Goal: Use online tool/utility: Utilize a website feature to perform a specific function

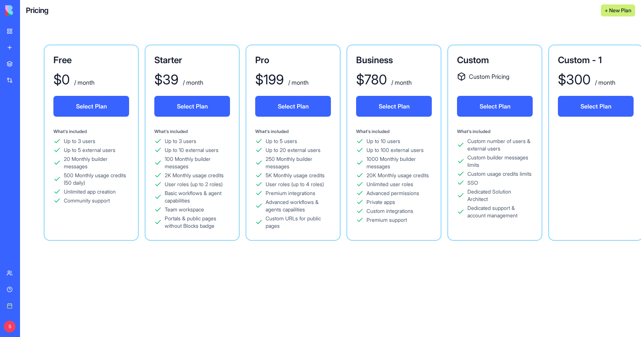
scroll to position [0, 26]
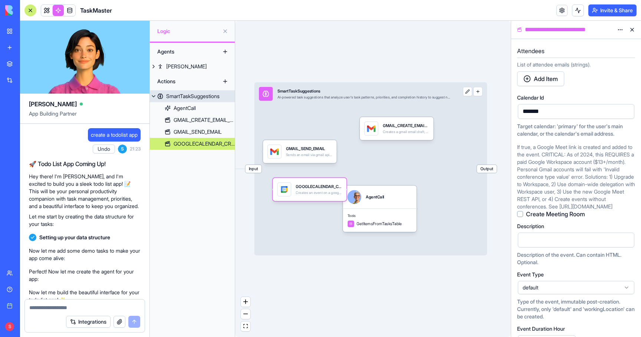
scroll to position [194, 0]
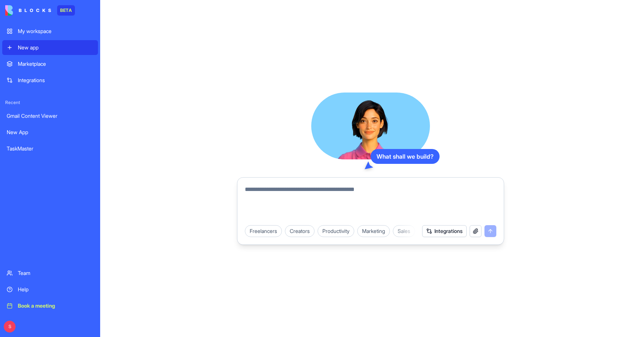
click at [267, 202] on textarea at bounding box center [371, 203] width 252 height 36
click at [279, 191] on textarea at bounding box center [371, 203] width 252 height 36
type textarea "*"
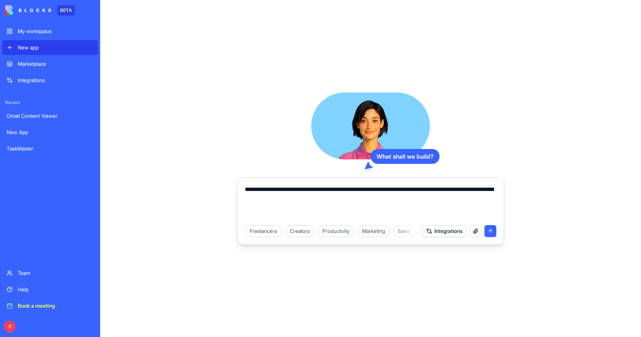
type textarea "**********"
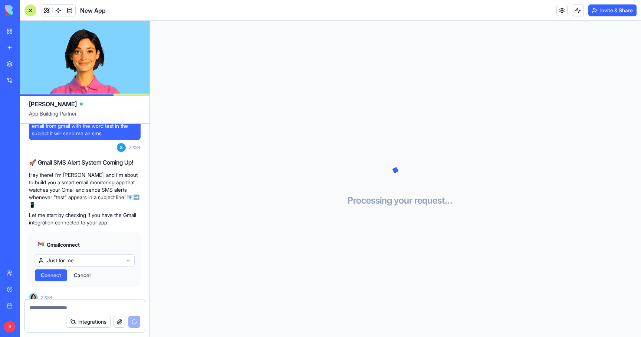
scroll to position [92, 0]
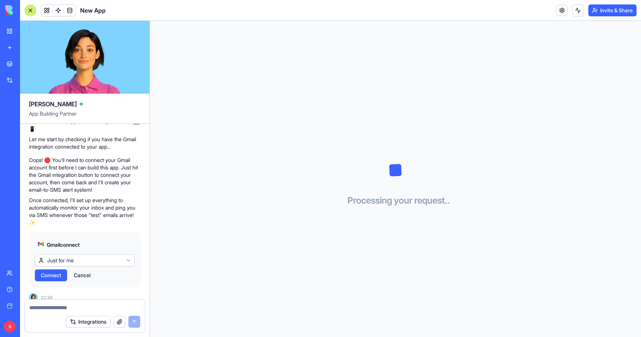
click at [51, 271] on span "Connect" at bounding box center [51, 274] width 20 height 7
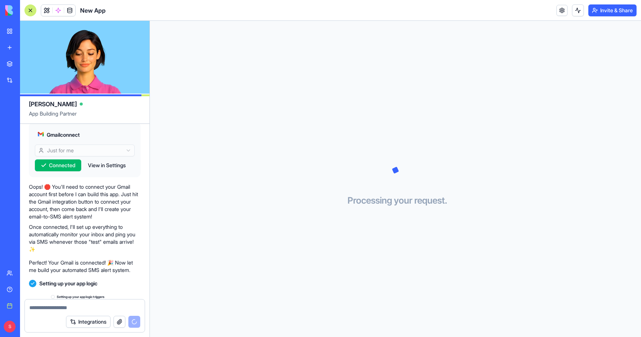
scroll to position [140, 0]
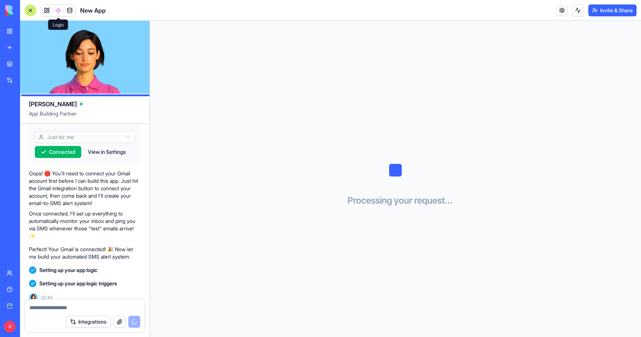
click at [60, 11] on span at bounding box center [58, 10] width 21 height 21
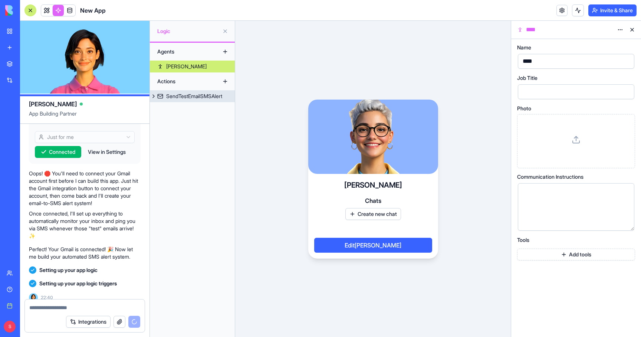
click at [180, 96] on div "SendTestEmailSMSAlert" at bounding box center [194, 95] width 56 height 7
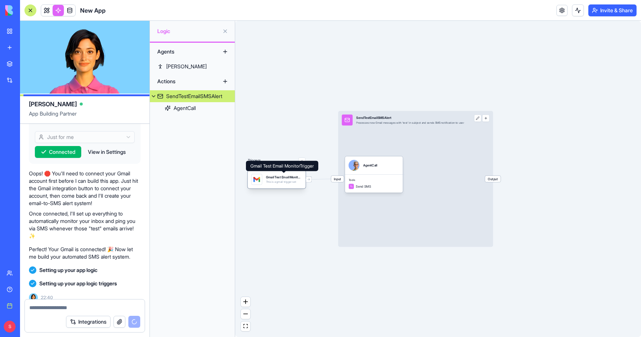
click at [270, 180] on div "Gmail Test Email MonitorTrigger This is a gmail trigger set" at bounding box center [284, 179] width 36 height 11
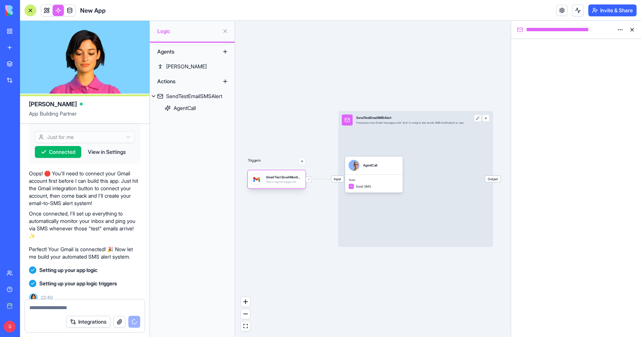
scroll to position [153, 0]
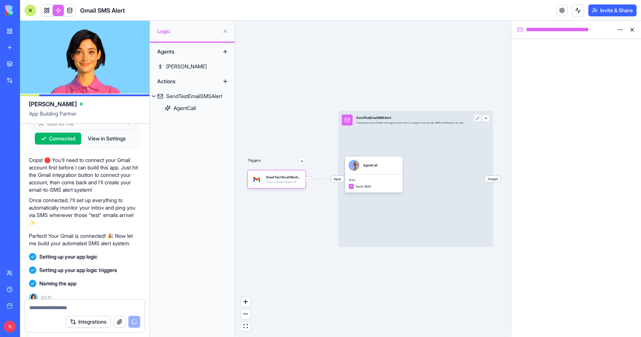
click at [619, 30] on html "BETA My workspace New app Marketplace Integrations Recent New App TaskMaster Ne…" at bounding box center [320, 168] width 641 height 337
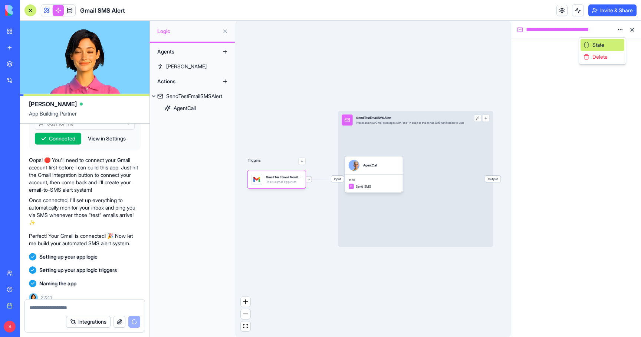
click at [605, 42] on span "State" at bounding box center [599, 44] width 12 height 7
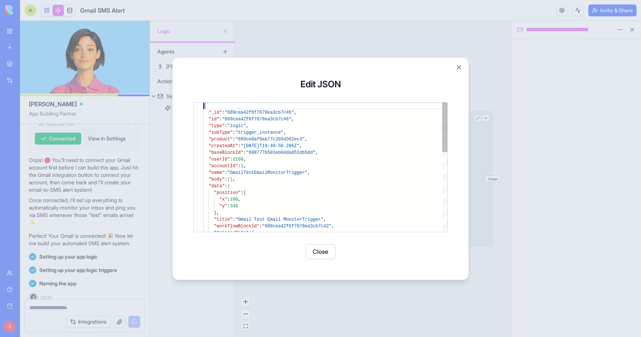
scroll to position [180, 0]
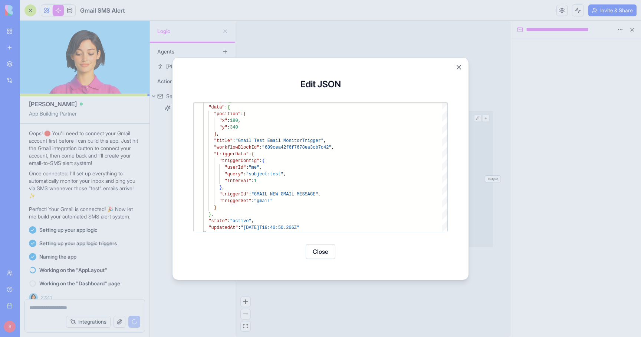
click at [326, 253] on button "Close" at bounding box center [321, 251] width 30 height 15
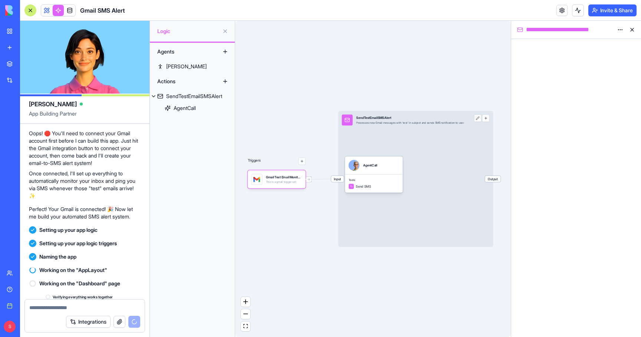
scroll to position [193, 0]
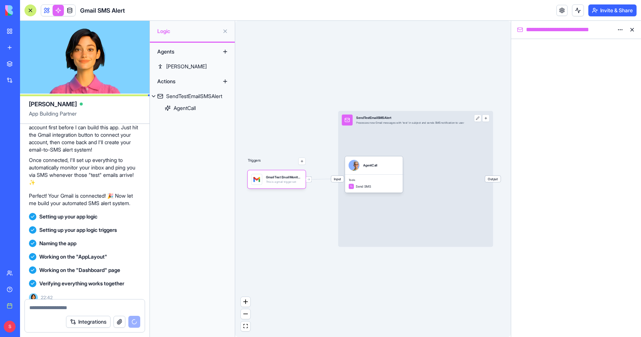
click at [620, 28] on html "BETA My workspace New app Marketplace Integrations Recent New App TaskMaster Ne…" at bounding box center [320, 168] width 641 height 337
click at [600, 45] on span "State" at bounding box center [599, 44] width 12 height 7
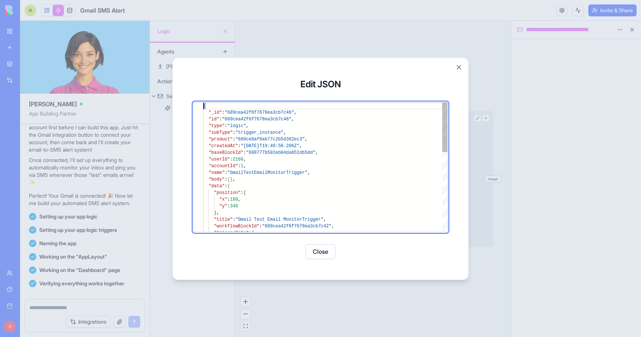
scroll to position [272, 0]
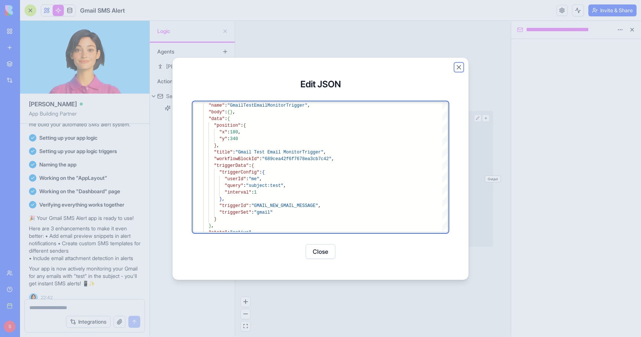
click at [457, 68] on button "Close" at bounding box center [458, 66] width 7 height 7
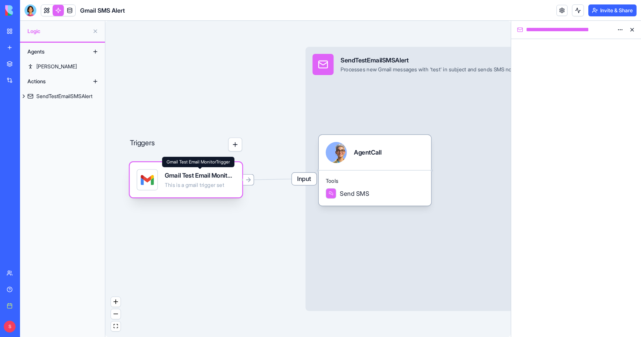
click at [189, 178] on div "Gmail Test Email MonitorTrigger" at bounding box center [200, 175] width 71 height 9
click at [619, 28] on html "**********" at bounding box center [320, 168] width 641 height 337
click at [599, 45] on span "State" at bounding box center [599, 44] width 12 height 7
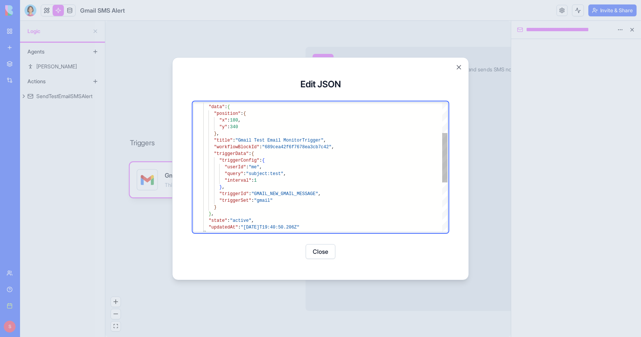
click at [272, 183] on div ""y" : 340 } , "title" : "Gmail Test Email MonitorTrigger" , "workflowBlockId" :…" at bounding box center [325, 191] width 244 height 336
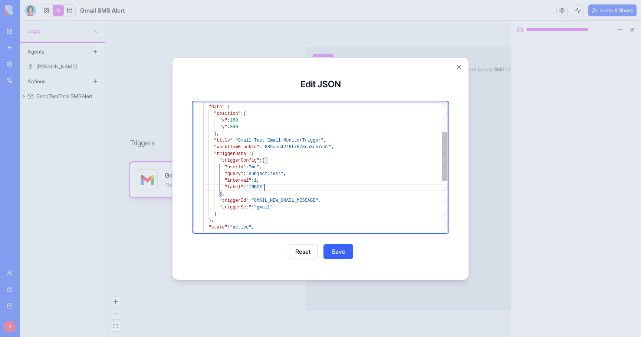
scroll to position [27, 62]
type textarea "**********"
click at [341, 250] on button "Save" at bounding box center [339, 251] width 30 height 15
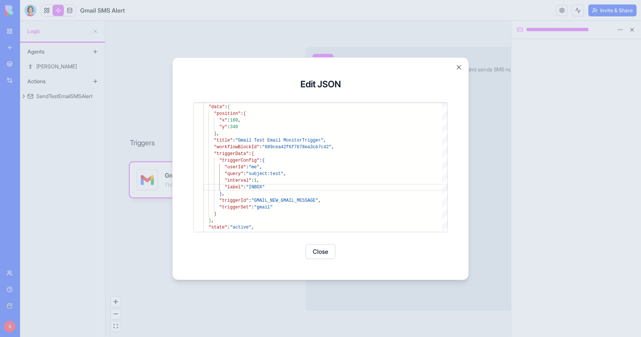
click at [322, 249] on button "Close" at bounding box center [321, 251] width 30 height 15
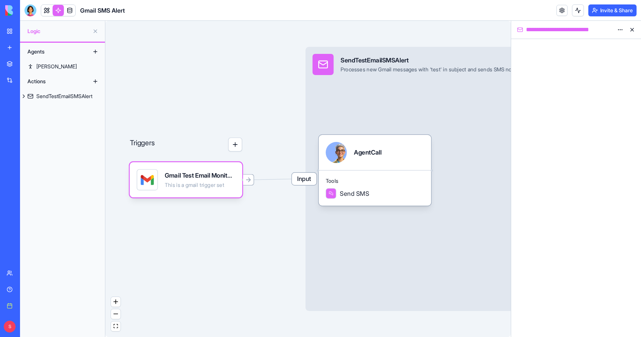
click at [620, 27] on html "**********" at bounding box center [320, 168] width 641 height 337
click at [601, 47] on span "State" at bounding box center [599, 44] width 12 height 7
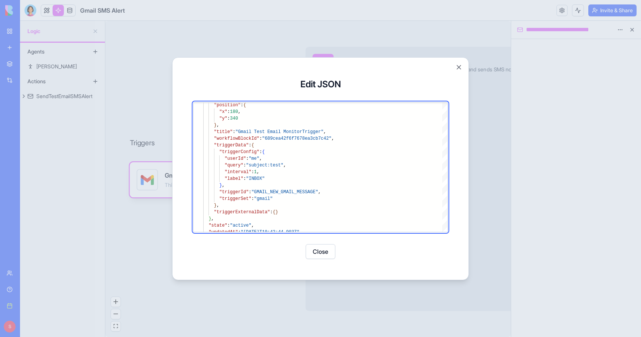
click at [323, 251] on button "Close" at bounding box center [321, 251] width 30 height 15
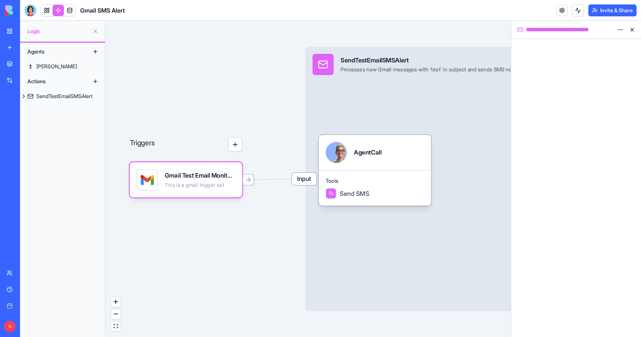
click at [619, 31] on html "**********" at bounding box center [320, 168] width 641 height 337
click at [605, 44] on span "State" at bounding box center [599, 44] width 12 height 7
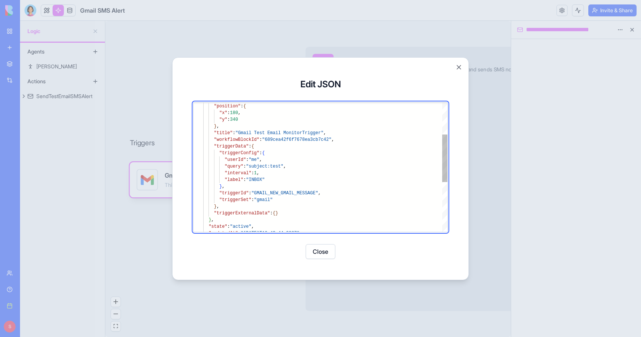
click at [260, 174] on div ""title" : "Gmail Test Email MonitorTrigger" , "workflowBlockId" : "689cea42f6f7…" at bounding box center [325, 191] width 244 height 350
type textarea "**********"
click at [340, 248] on button "Save" at bounding box center [339, 251] width 30 height 15
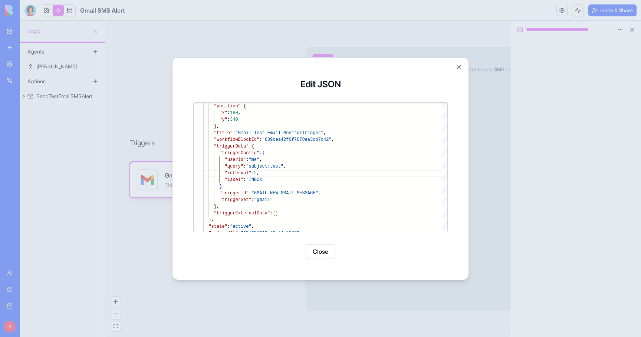
click at [315, 247] on button "Close" at bounding box center [321, 251] width 30 height 15
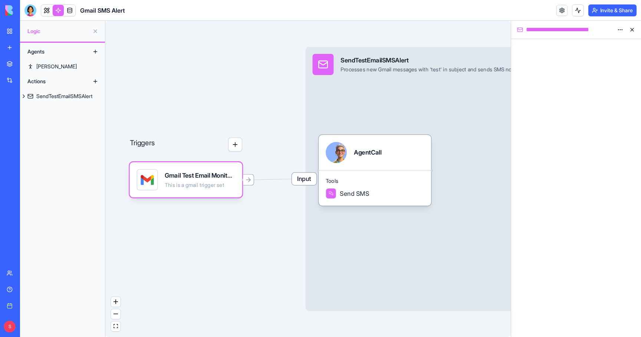
click at [618, 30] on html "**********" at bounding box center [320, 168] width 641 height 337
click at [599, 46] on span "State" at bounding box center [599, 44] width 12 height 7
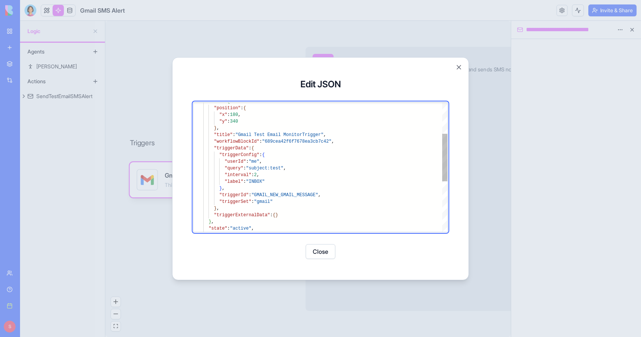
click at [256, 180] on div ""title" : "Gmail Test Email MonitorTrigger" , "workflowBlockId" : "689cea42f6f7…" at bounding box center [325, 193] width 244 height 350
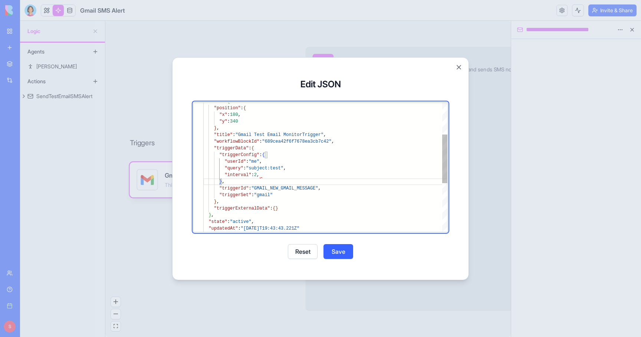
click at [270, 171] on div ""title" : "Gmail Test Email MonitorTrigger" , "workflowBlockId" : "689cea42f6f7…" at bounding box center [325, 189] width 244 height 343
type textarea "**********"
click at [344, 249] on button "Save" at bounding box center [339, 251] width 30 height 15
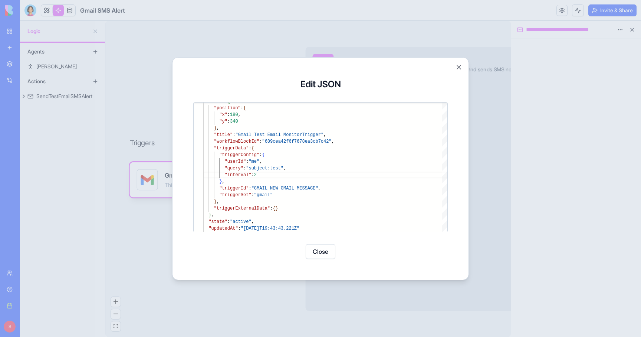
click at [318, 252] on button "Close" at bounding box center [321, 251] width 30 height 15
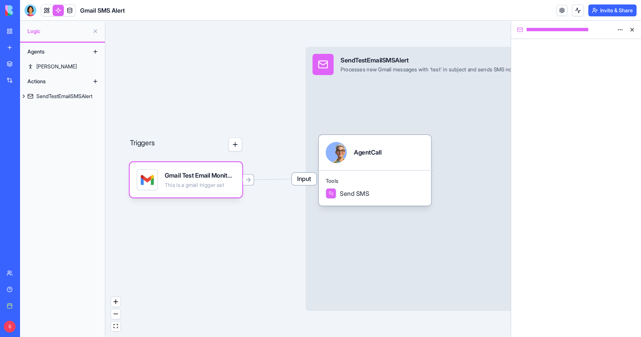
click at [621, 29] on html "**********" at bounding box center [320, 168] width 641 height 337
click at [600, 44] on span "State" at bounding box center [599, 44] width 12 height 7
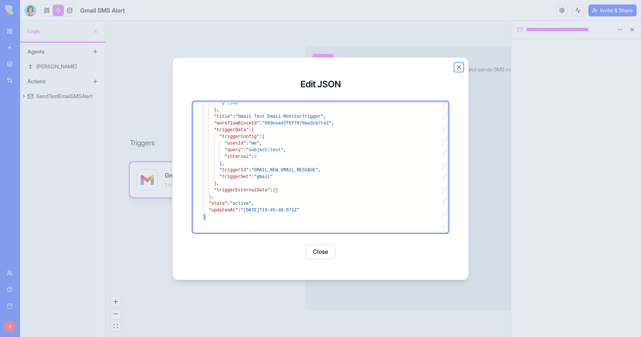
click at [460, 66] on button "Close" at bounding box center [458, 66] width 7 height 7
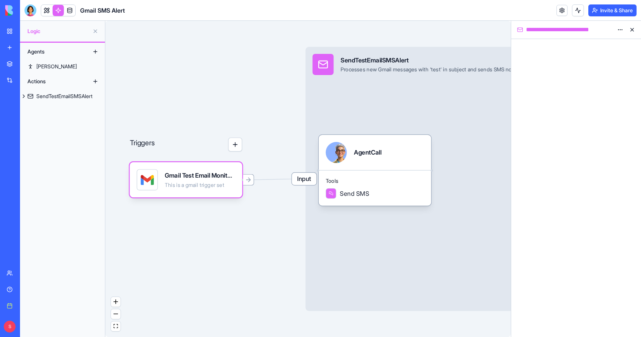
click at [621, 30] on html "**********" at bounding box center [320, 168] width 641 height 337
click at [599, 45] on span "State" at bounding box center [599, 44] width 12 height 7
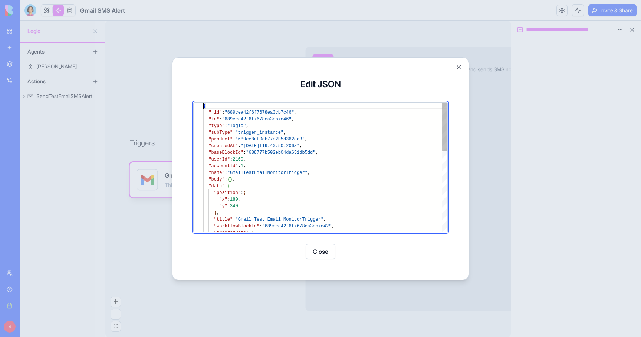
click at [599, 45] on div at bounding box center [320, 168] width 641 height 337
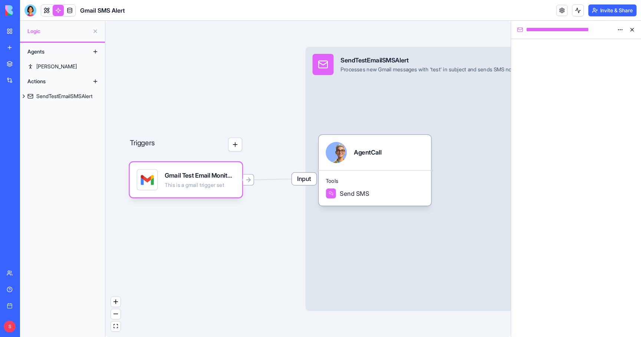
click at [621, 30] on html "**********" at bounding box center [320, 168] width 641 height 337
click at [590, 48] on div "State" at bounding box center [603, 45] width 44 height 12
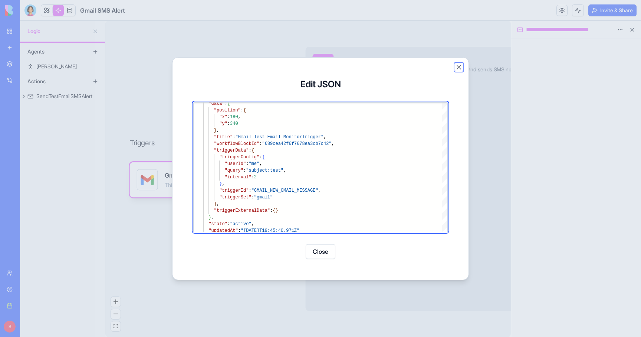
click at [459, 68] on button "Close" at bounding box center [458, 66] width 7 height 7
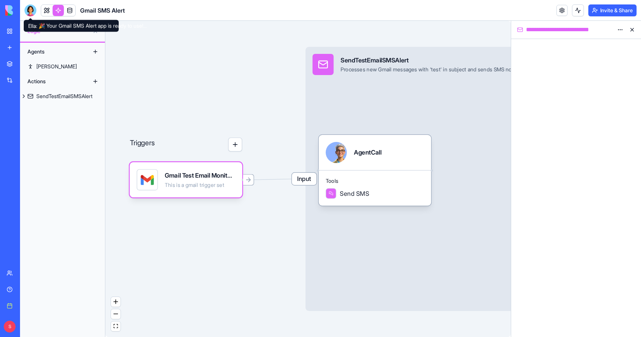
click at [27, 13] on div at bounding box center [30, 10] width 12 height 12
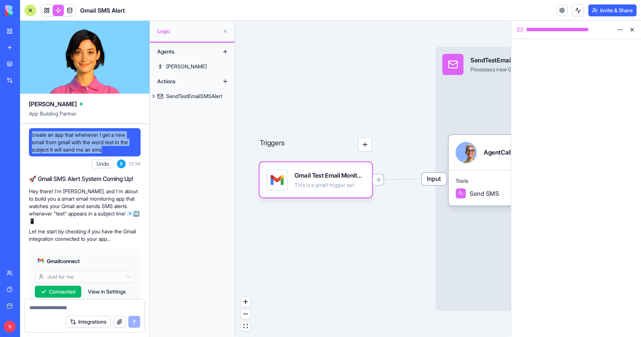
drag, startPoint x: 32, startPoint y: 133, endPoint x: 109, endPoint y: 149, distance: 79.1
click at [109, 149] on span "create an app that whenever I get a new email from gmail with the word test in …" at bounding box center [85, 142] width 106 height 22
copy span "create an app that whenever I get a new email from gmail with the word test in …"
